Goal: Information Seeking & Learning: Learn about a topic

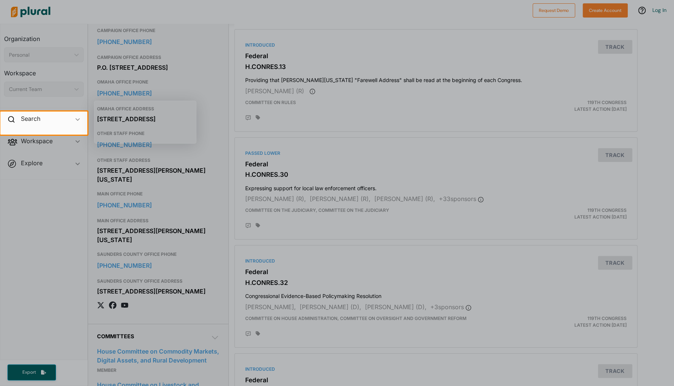
scroll to position [277, 0]
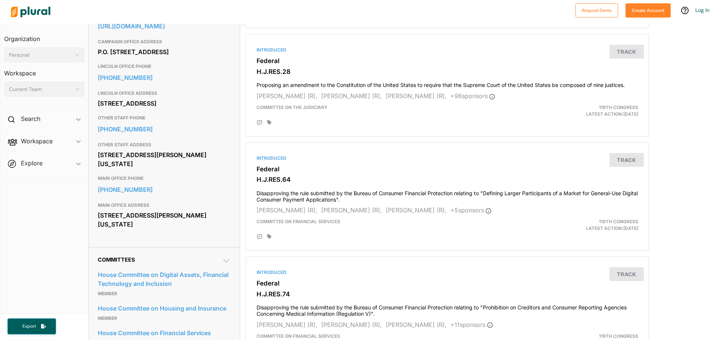
scroll to position [317, 0]
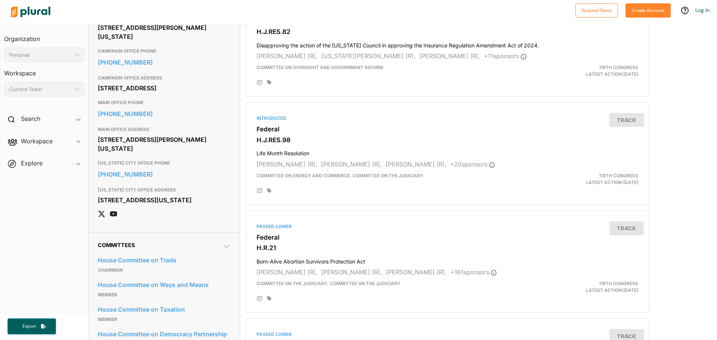
scroll to position [429, 0]
